Goal: Task Accomplishment & Management: Use online tool/utility

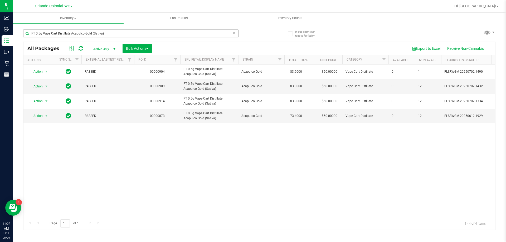
click at [108, 32] on input "FT 0.5g Vape Cart Distillate Acapulco Gold (Sativa)" at bounding box center [130, 34] width 215 height 8
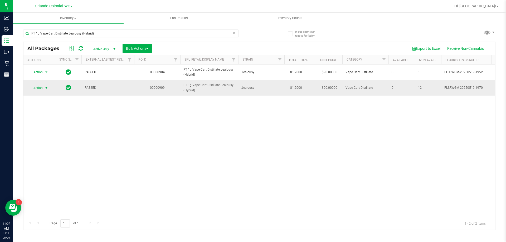
type input "FT 1g Vape Cart Distillate Jealousy (Hybrid)"
click at [41, 87] on span "Action" at bounding box center [36, 87] width 14 height 7
click at [49, 147] on li "Unlock package" at bounding box center [46, 151] width 34 height 8
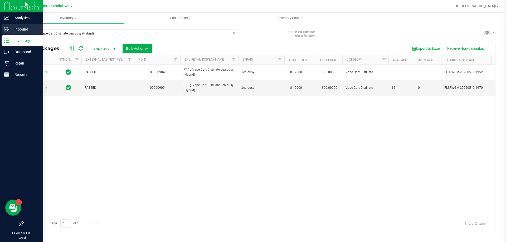
click at [11, 31] on p "Inbound" at bounding box center [25, 29] width 32 height 6
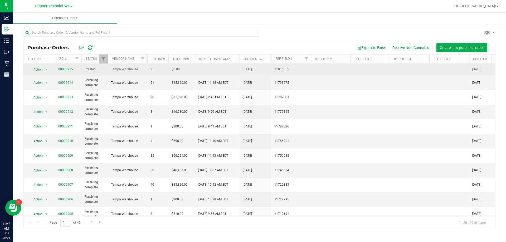
click at [60, 71] on span "00000915" at bounding box center [65, 69] width 15 height 5
click at [66, 69] on link "00000915" at bounding box center [65, 69] width 15 height 4
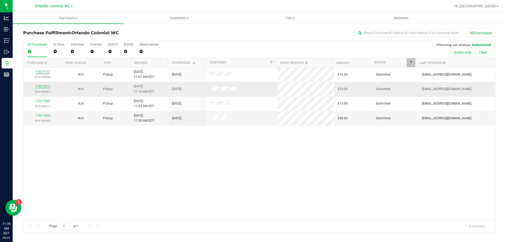
drag, startPoint x: 44, startPoint y: 84, endPoint x: 43, endPoint y: 87, distance: 2.8
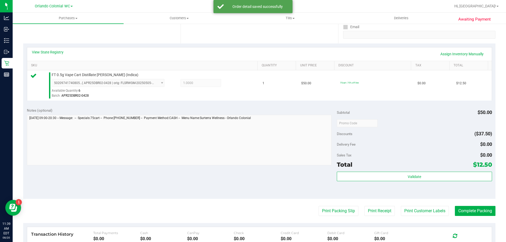
scroll to position [158, 0]
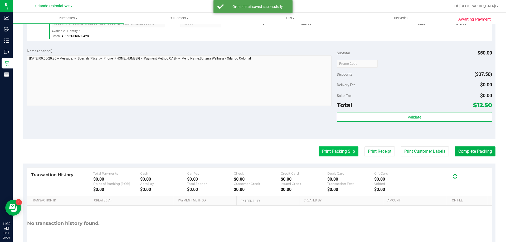
click at [332, 148] on button "Print Packing Slip" at bounding box center [339, 152] width 40 height 10
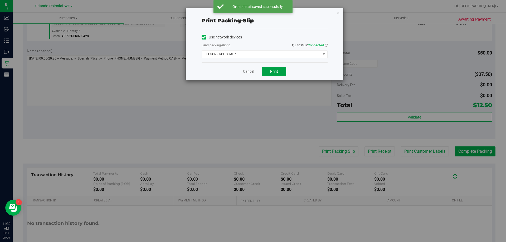
click at [272, 71] on span "Print" at bounding box center [274, 71] width 8 height 4
click at [249, 71] on link "Cancel" at bounding box center [248, 72] width 11 height 6
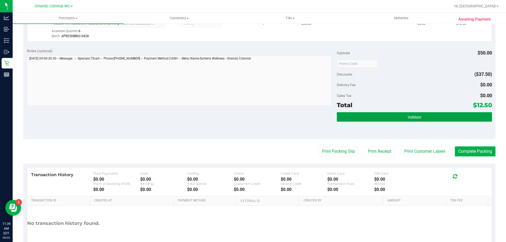
click at [417, 118] on span "Validate" at bounding box center [414, 117] width 13 height 4
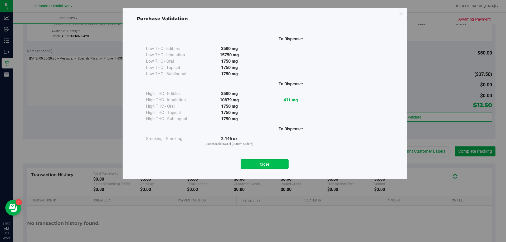
click at [259, 161] on button "Close" at bounding box center [265, 163] width 48 height 9
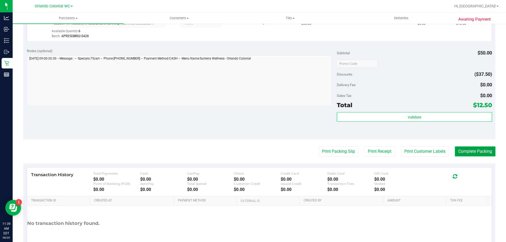
click at [467, 155] on button "Complete Packing" at bounding box center [475, 152] width 41 height 10
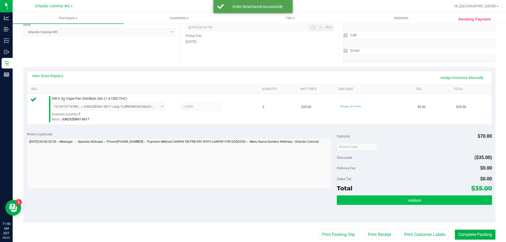
scroll to position [132, 0]
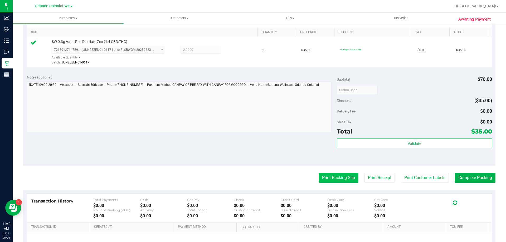
click at [337, 178] on button "Print Packing Slip" at bounding box center [339, 178] width 40 height 10
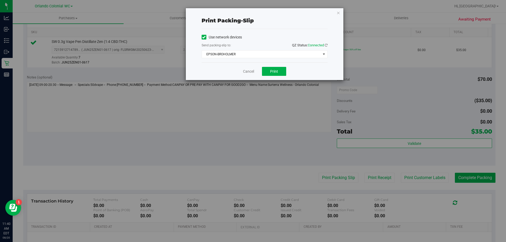
click at [280, 78] on div "Cancel Print" at bounding box center [265, 71] width 126 height 18
click at [279, 75] on button "Print" at bounding box center [274, 71] width 24 height 9
click at [245, 70] on link "Cancel" at bounding box center [248, 72] width 11 height 6
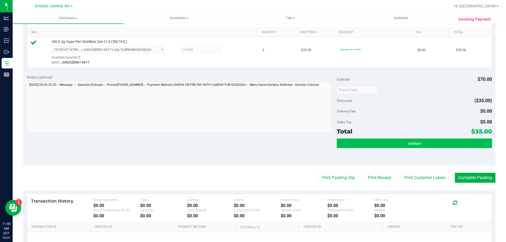
click at [415, 147] on button "Validate" at bounding box center [414, 143] width 155 height 9
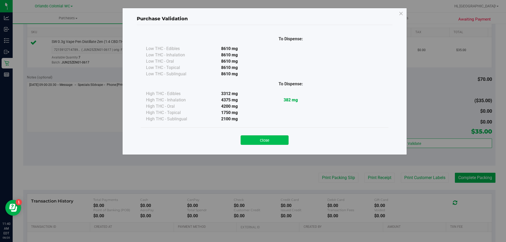
click at [288, 142] on button "Close" at bounding box center [265, 139] width 48 height 9
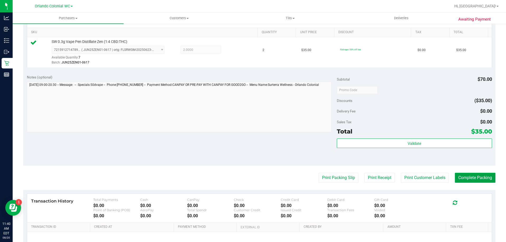
click at [469, 178] on button "Complete Packing" at bounding box center [475, 178] width 41 height 10
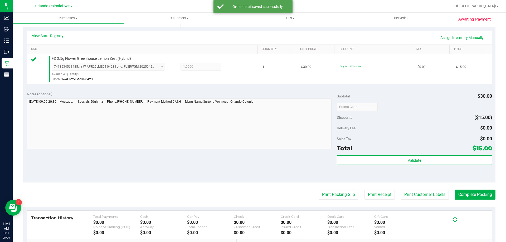
scroll to position [189, 0]
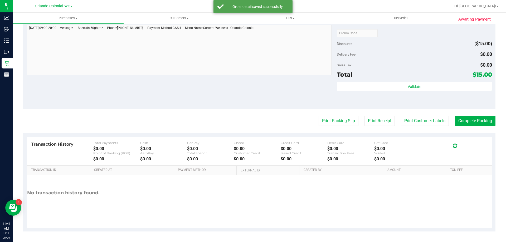
click at [335, 115] on purchase-details "Back Edit Purchase Cancel Purchase View Profile # 11817309 BioTrack ID: - Submi…" at bounding box center [259, 36] width 472 height 392
click at [323, 115] on purchase-details "Back Edit Purchase Cancel Purchase View Profile # 11817309 BioTrack ID: - Submi…" at bounding box center [259, 36] width 472 height 392
click at [327, 121] on button "Print Packing Slip" at bounding box center [339, 121] width 40 height 10
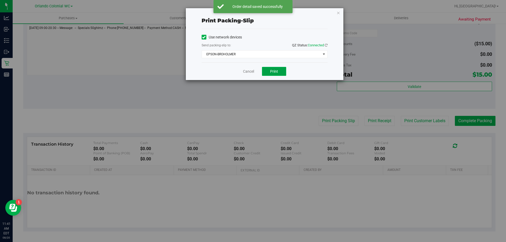
click at [276, 73] on span "Print" at bounding box center [274, 71] width 8 height 4
click at [245, 73] on link "Cancel" at bounding box center [248, 72] width 11 height 6
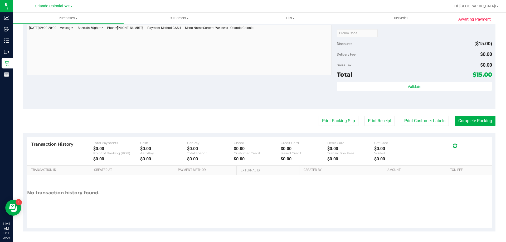
drag, startPoint x: 481, startPoint y: 94, endPoint x: 474, endPoint y: 92, distance: 7.6
click at [481, 93] on div "Validate" at bounding box center [414, 94] width 155 height 24
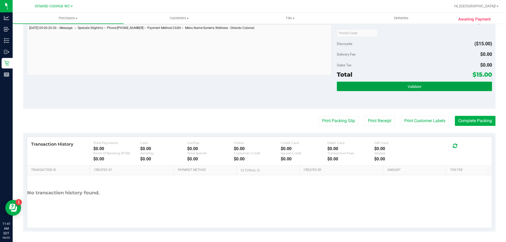
click at [457, 85] on button "Validate" at bounding box center [414, 86] width 155 height 9
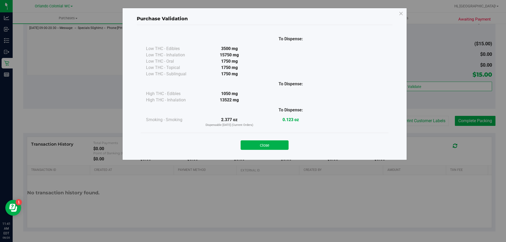
drag, startPoint x: 264, startPoint y: 145, endPoint x: 271, endPoint y: 145, distance: 6.9
click at [264, 145] on button "Close" at bounding box center [265, 144] width 48 height 9
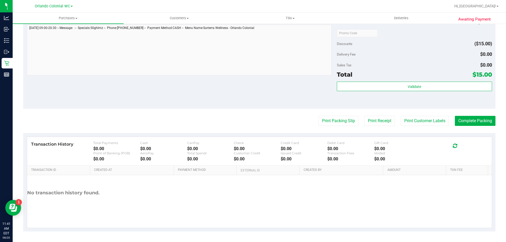
click at [492, 109] on div "Awaiting Payment Back Edit Purchase Cancel Purchase View Profile # 11817309 Bio…" at bounding box center [259, 39] width 493 height 408
click at [468, 129] on purchase-details "Back Edit Purchase Cancel Purchase View Profile # 11817309 BioTrack ID: - Submi…" at bounding box center [259, 36] width 472 height 392
click at [471, 123] on button "Complete Packing" at bounding box center [475, 121] width 41 height 10
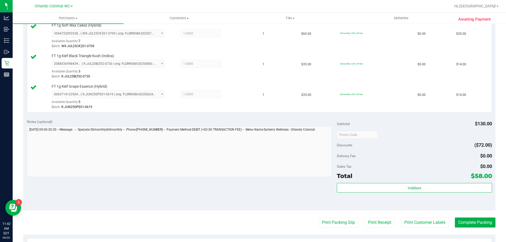
scroll to position [197, 0]
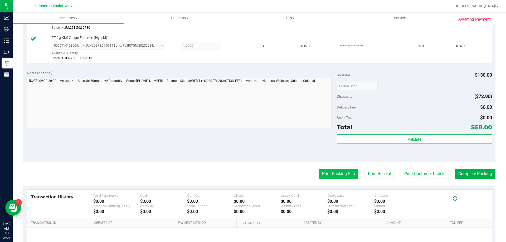
click at [334, 176] on button "Print Packing Slip" at bounding box center [339, 174] width 40 height 10
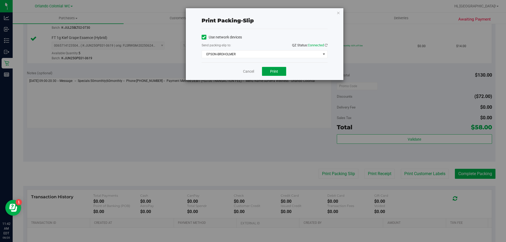
click at [278, 73] on button "Print" at bounding box center [274, 71] width 24 height 9
click at [244, 72] on link "Cancel" at bounding box center [248, 72] width 11 height 6
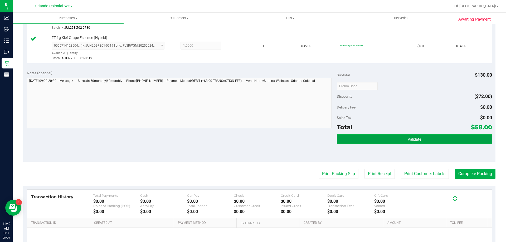
click at [414, 140] on span "Validate" at bounding box center [414, 139] width 13 height 4
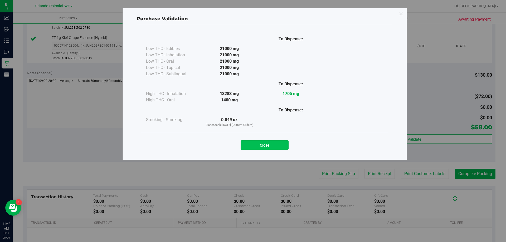
click at [269, 147] on button "Close" at bounding box center [265, 144] width 48 height 9
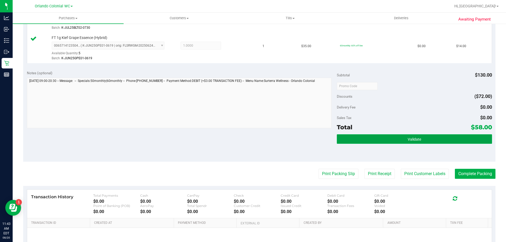
click at [373, 137] on button "Validate" at bounding box center [414, 138] width 155 height 9
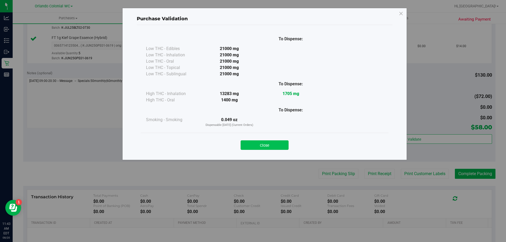
click at [260, 146] on button "Close" at bounding box center [265, 144] width 48 height 9
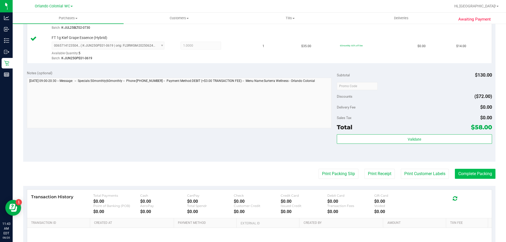
click at [461, 172] on button "Complete Packing" at bounding box center [475, 174] width 41 height 10
